Goal: Task Accomplishment & Management: Manage account settings

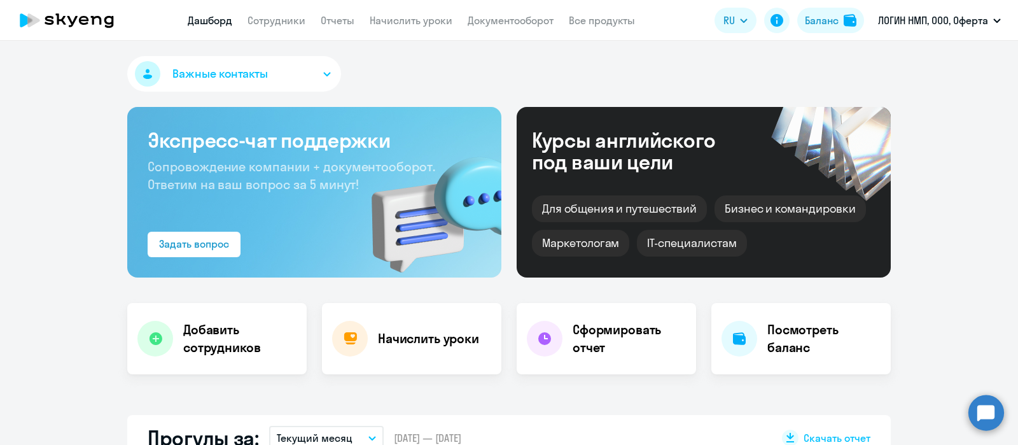
click at [258, 14] on link "Сотрудники" at bounding box center [276, 20] width 58 height 13
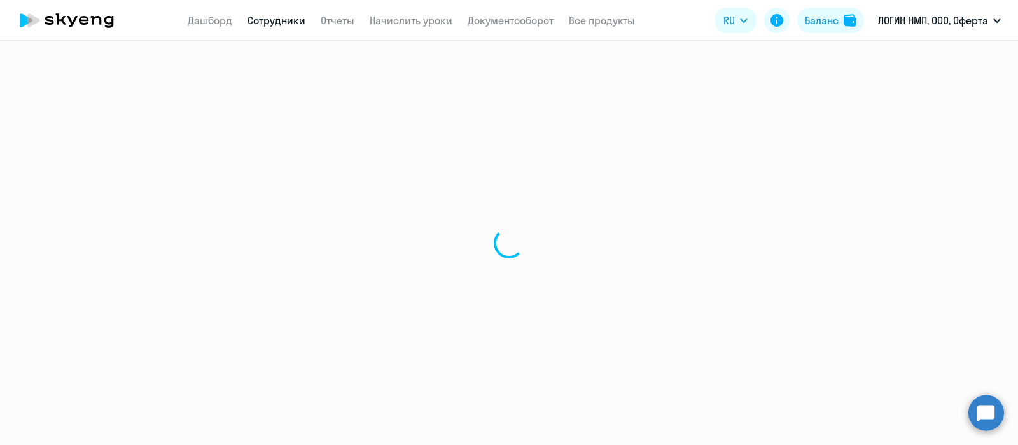
select select "30"
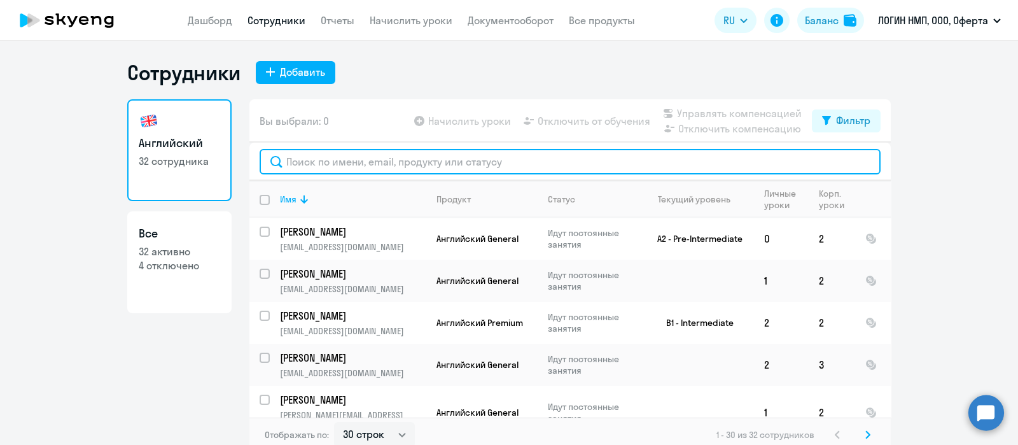
click at [357, 162] on input "text" at bounding box center [569, 161] width 621 height 25
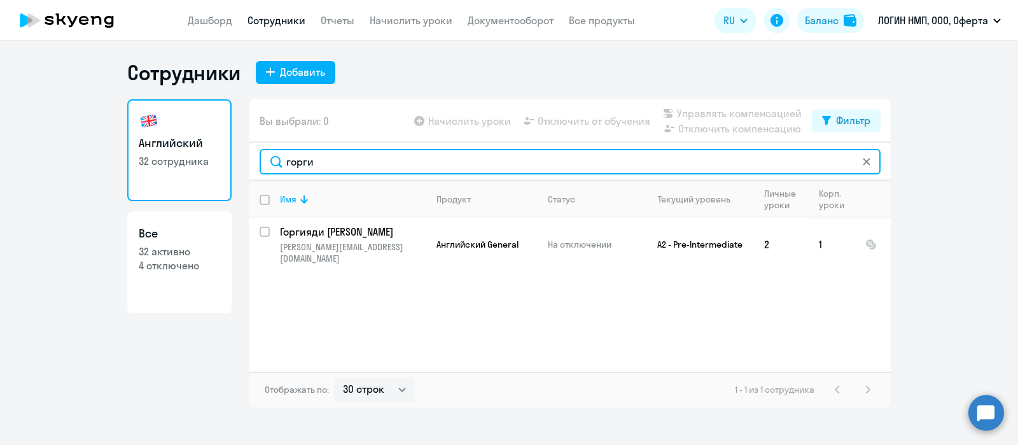
drag, startPoint x: 329, startPoint y: 156, endPoint x: 156, endPoint y: 130, distance: 175.5
click at [156, 130] on div "Английский 32 сотрудника Все 32 активно 4 отключено Вы выбрали: 0 Начислить уро…" at bounding box center [508, 253] width 763 height 308
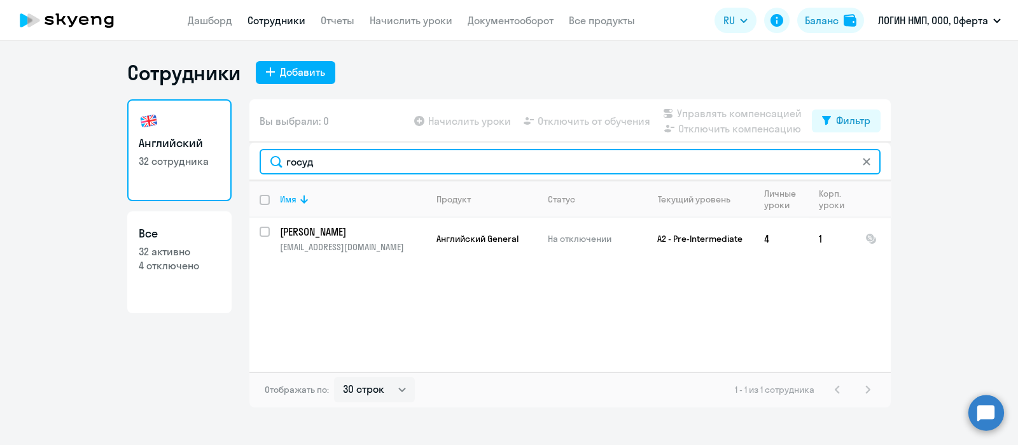
drag, startPoint x: 343, startPoint y: 166, endPoint x: 200, endPoint y: 152, distance: 143.1
click at [200, 152] on div "Английский 32 сотрудника Все 32 активно 4 отключено Вы выбрали: 0 Начислить уро…" at bounding box center [508, 253] width 763 height 308
drag, startPoint x: 329, startPoint y: 162, endPoint x: 247, endPoint y: 144, distance: 83.9
click at [247, 144] on div "Английский 32 сотрудника Все 32 активно 4 отключено Вы выбрали: 0 Начислить уро…" at bounding box center [508, 253] width 763 height 308
drag, startPoint x: 326, startPoint y: 166, endPoint x: 296, endPoint y: 163, distance: 30.0
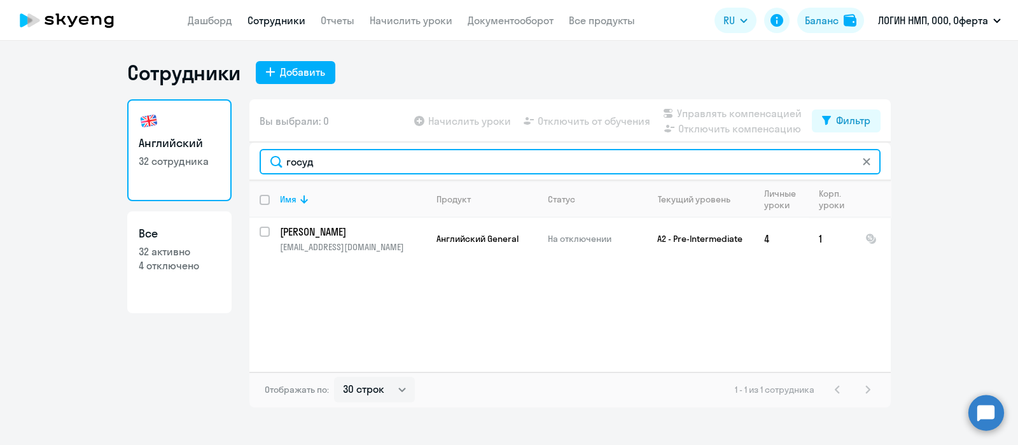
click at [296, 163] on input "госуд" at bounding box center [569, 161] width 621 height 25
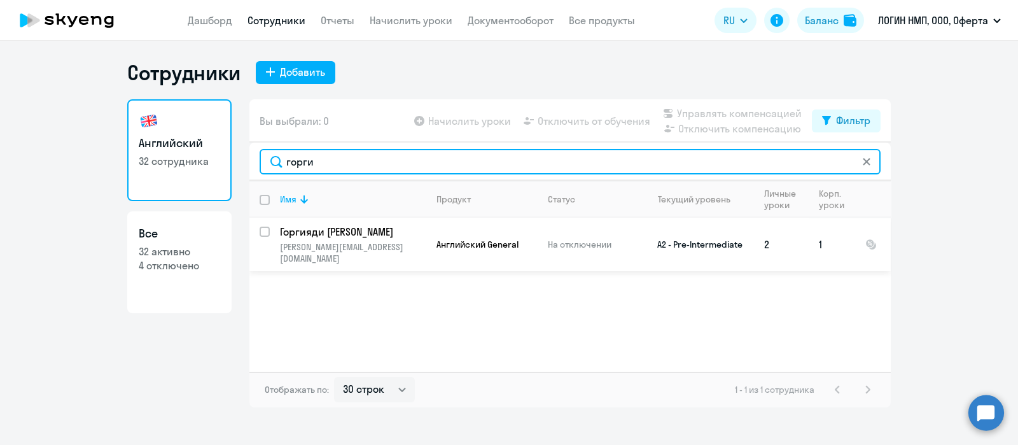
type input "горги"
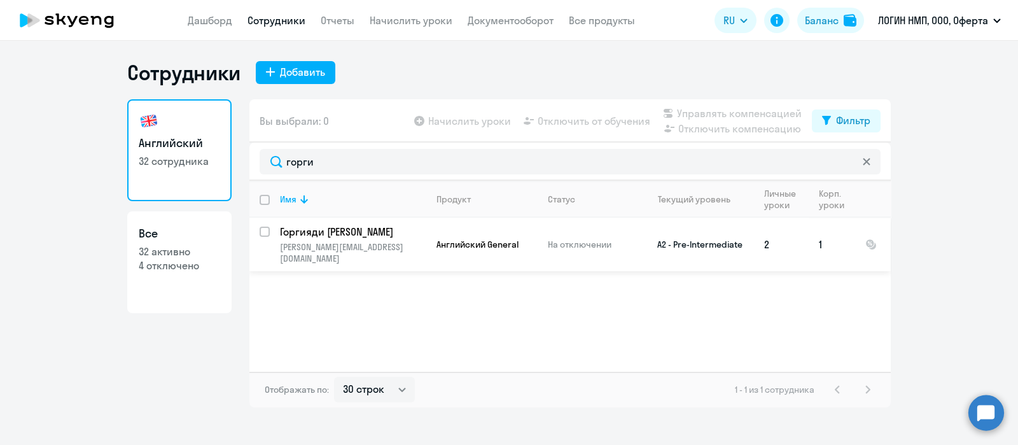
click at [586, 238] on p "На отключении" at bounding box center [591, 243] width 87 height 11
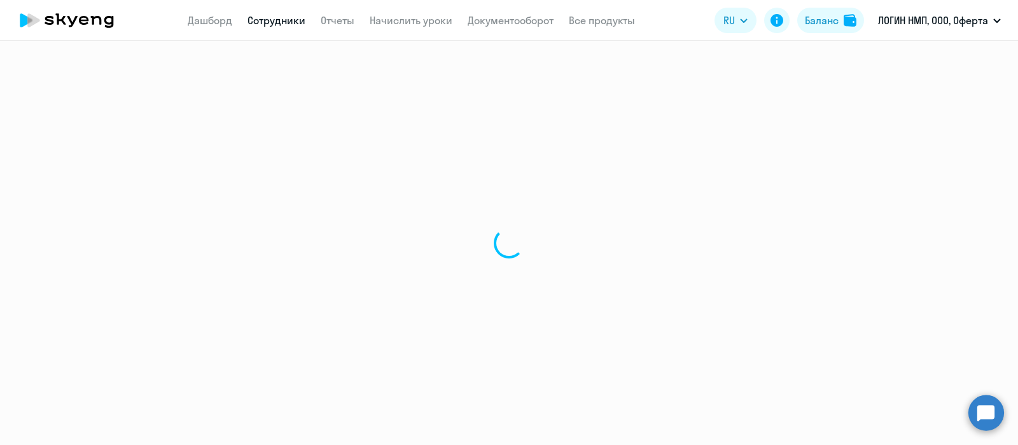
select select "english"
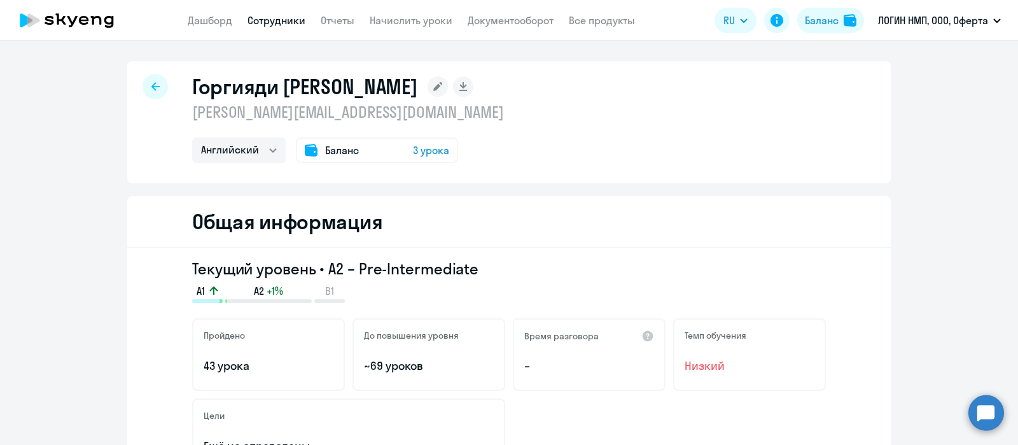
click at [151, 86] on icon at bounding box center [155, 86] width 8 height 8
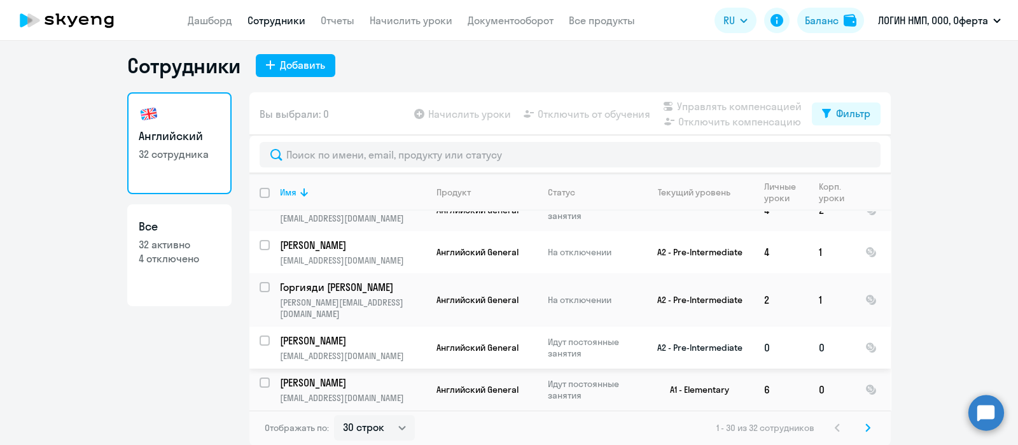
scroll to position [1080, 0]
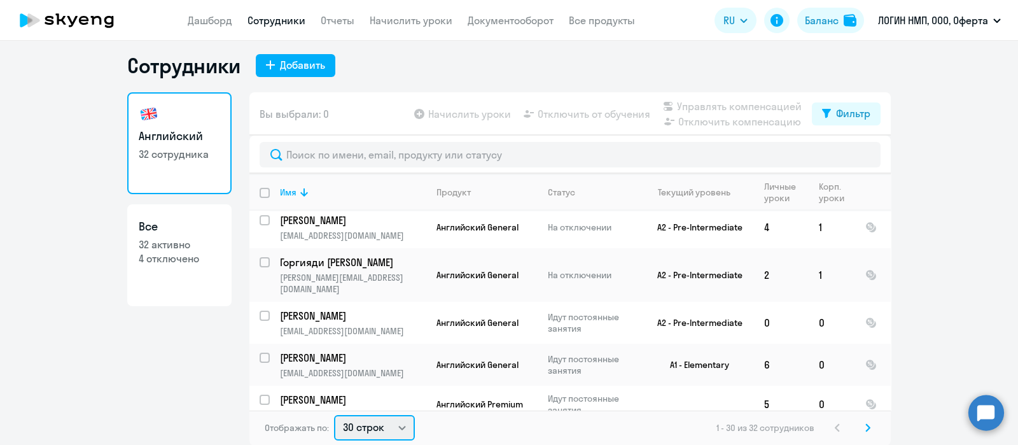
click at [396, 426] on select "30 строк 50 строк 100 строк" at bounding box center [374, 427] width 81 height 25
select select "50"
click at [334, 415] on select "30 строк 50 строк 100 строк" at bounding box center [374, 427] width 81 height 25
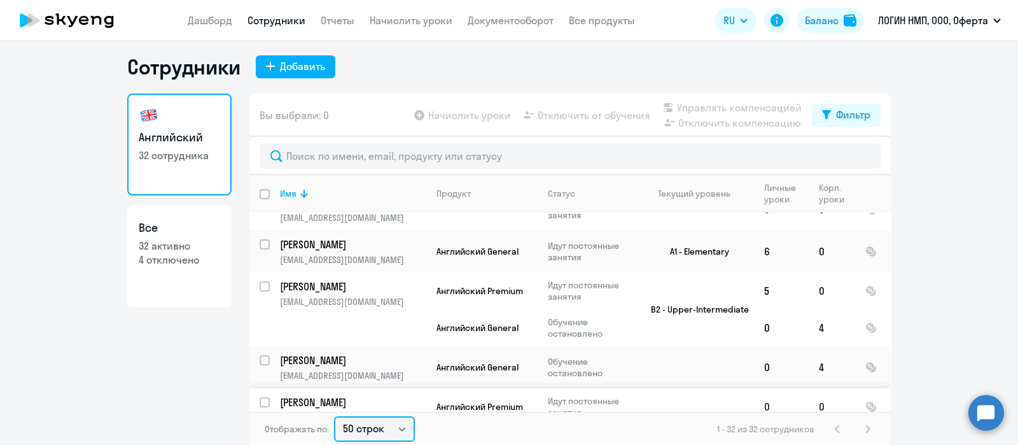
scroll to position [7, 0]
